Goal: Find specific page/section: Find specific page/section

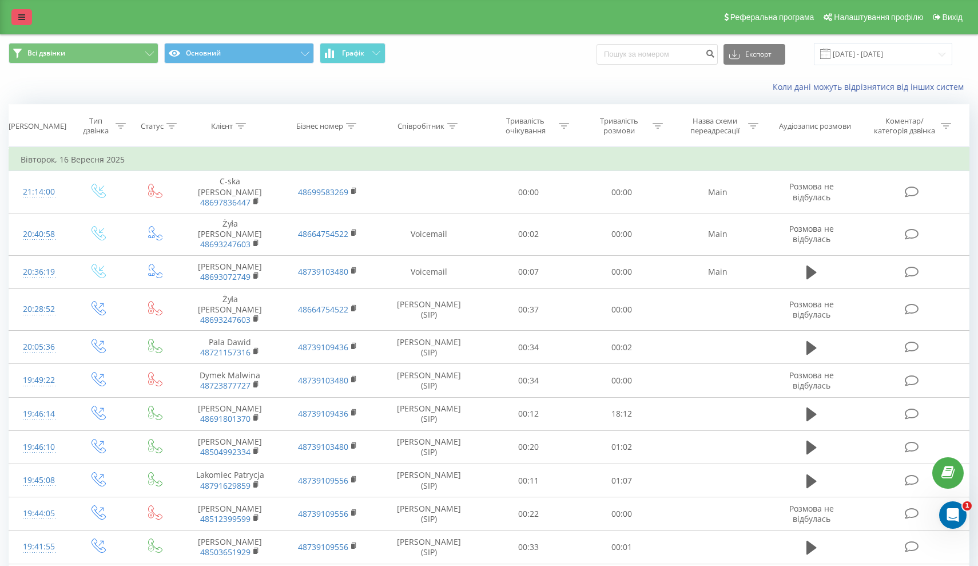
click at [30, 20] on link at bounding box center [21, 17] width 21 height 16
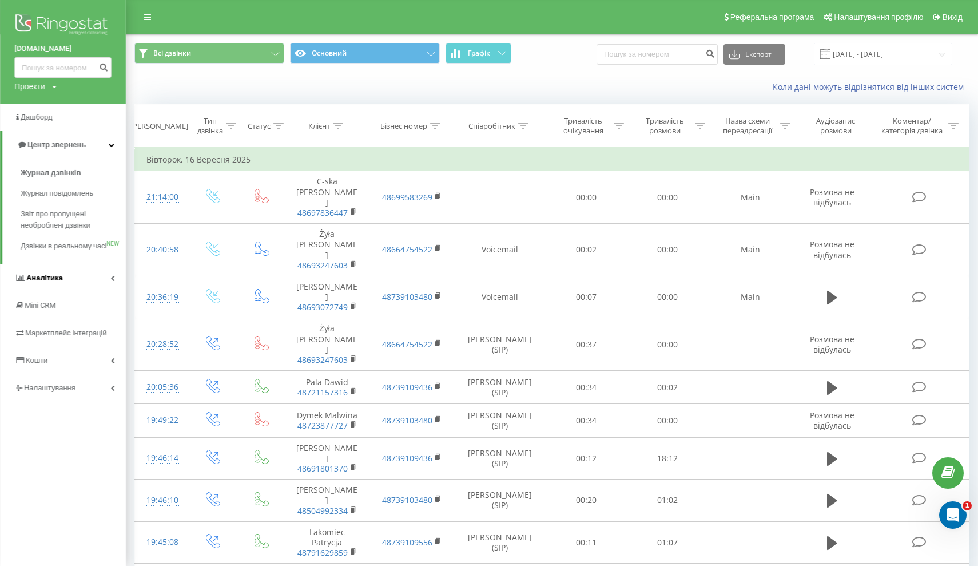
click at [110, 281] on icon at bounding box center [112, 278] width 4 height 6
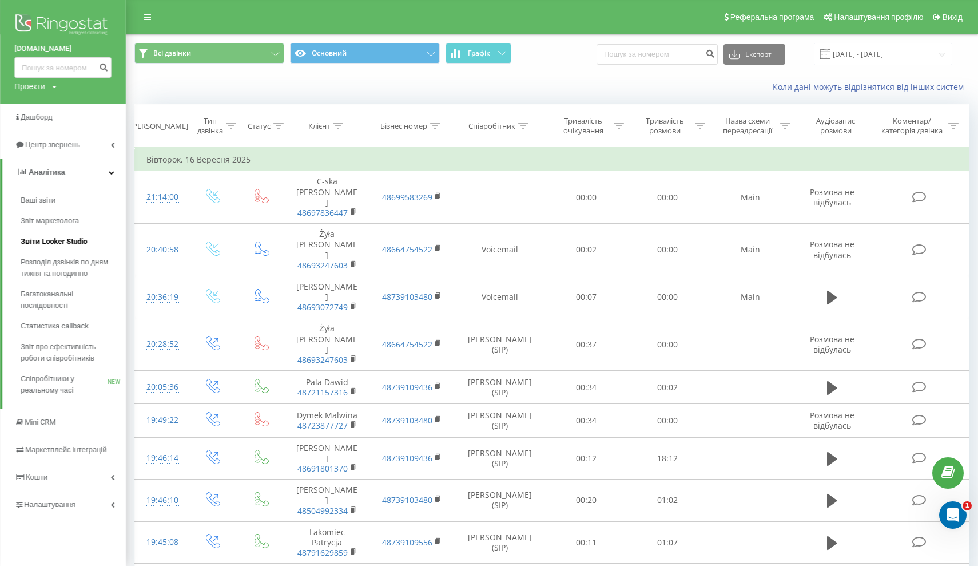
click at [63, 241] on link "Звіти Looker Studio" at bounding box center [73, 241] width 105 height 21
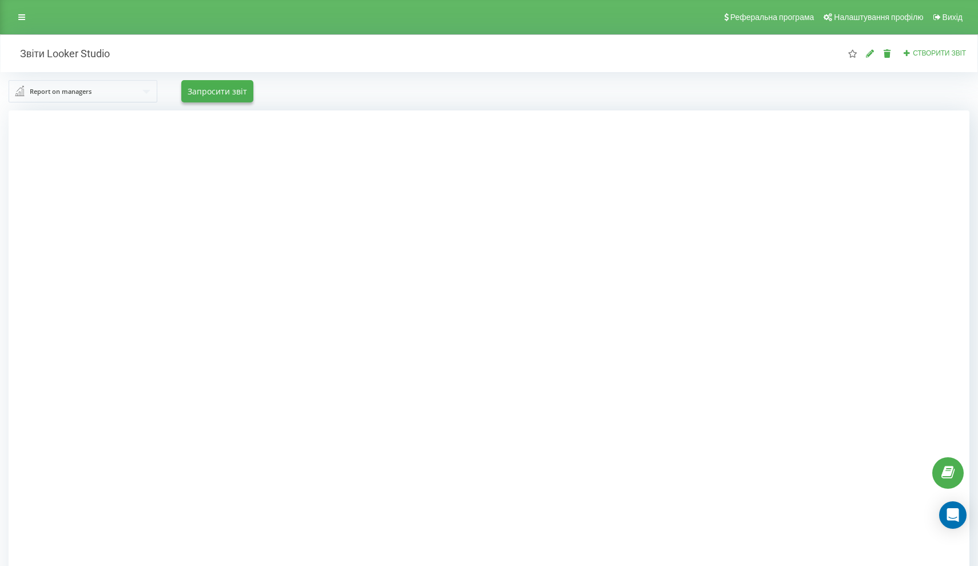
click at [95, 188] on div at bounding box center [489, 393] width 961 height 566
click at [15, 15] on link at bounding box center [21, 17] width 21 height 16
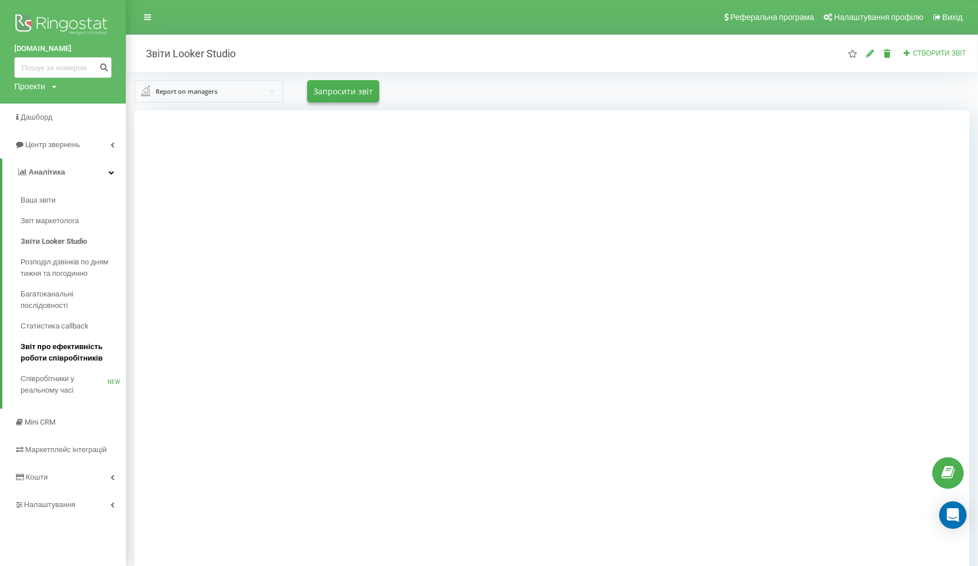
click at [57, 341] on span "Звіт про ефективність роботи співробітників" at bounding box center [70, 352] width 99 height 23
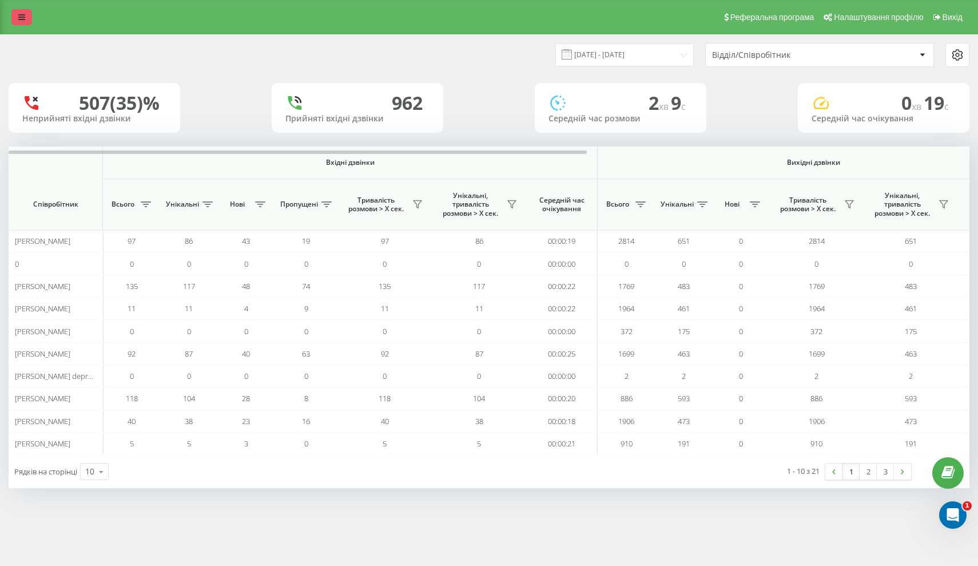
click at [27, 25] on link at bounding box center [21, 17] width 21 height 16
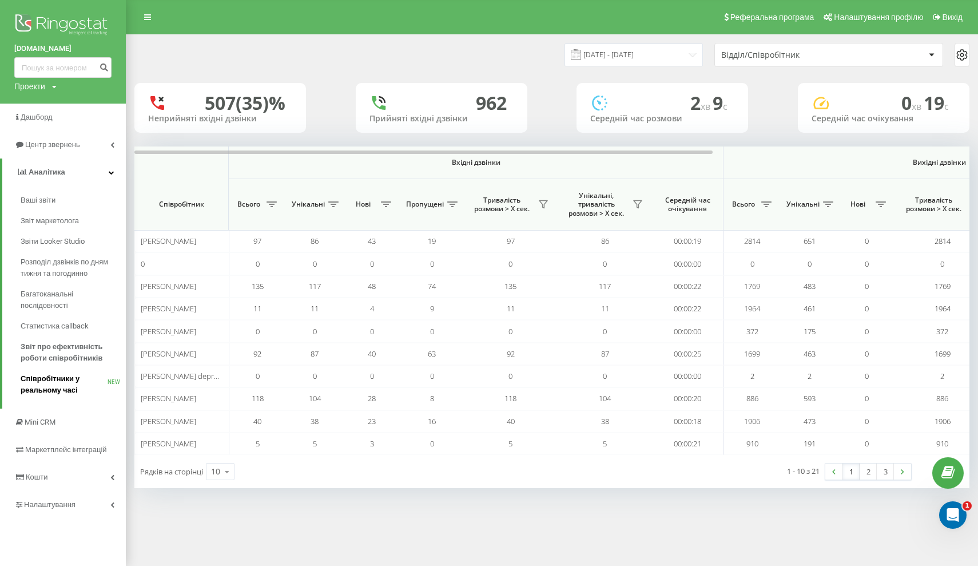
click at [46, 396] on span "Співробітники у реальному часі" at bounding box center [64, 384] width 87 height 23
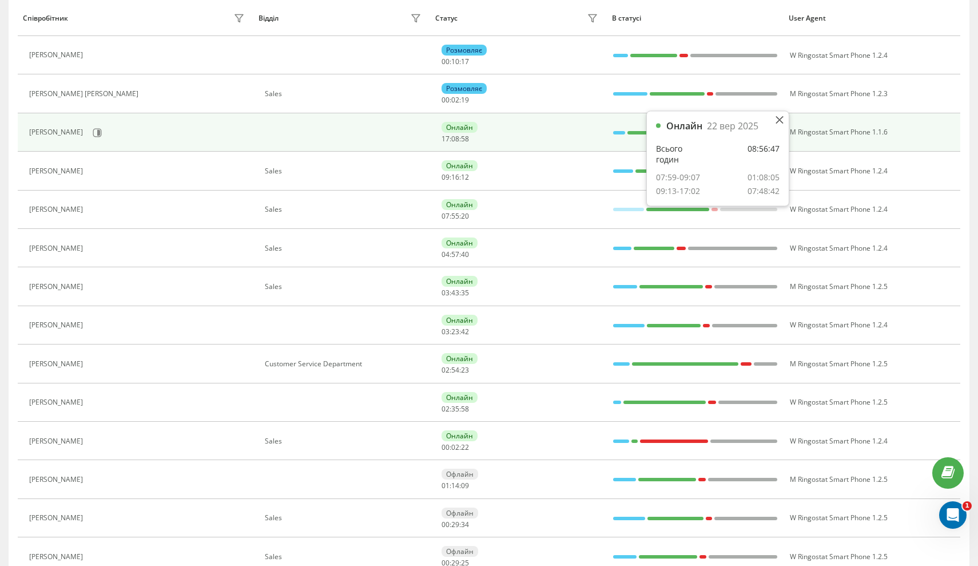
scroll to position [165, 0]
